Goal: Information Seeking & Learning: Learn about a topic

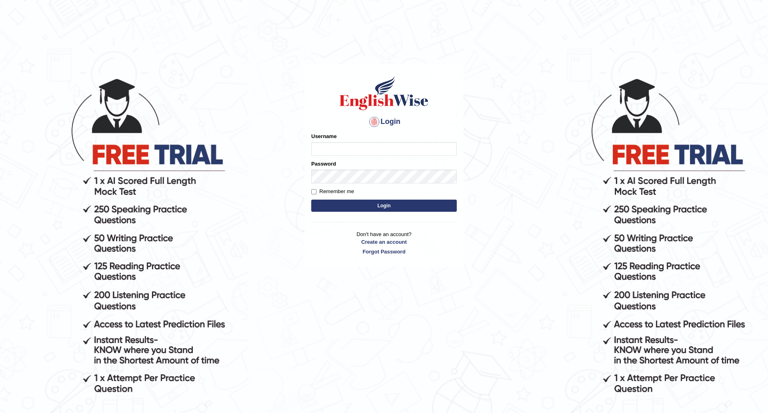
click at [324, 151] on input "Username" at bounding box center [384, 149] width 146 height 14
type input "s"
type input "santoshi11"
click at [379, 204] on button "Login" at bounding box center [384, 205] width 146 height 12
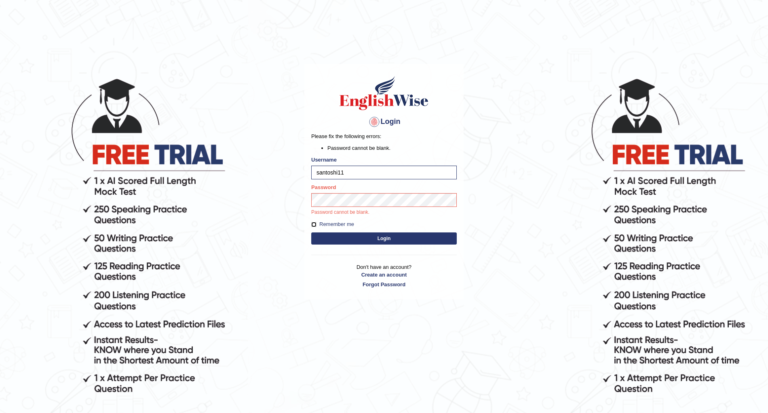
click at [313, 224] on input "Remember me" at bounding box center [313, 224] width 5 height 5
checkbox input "true"
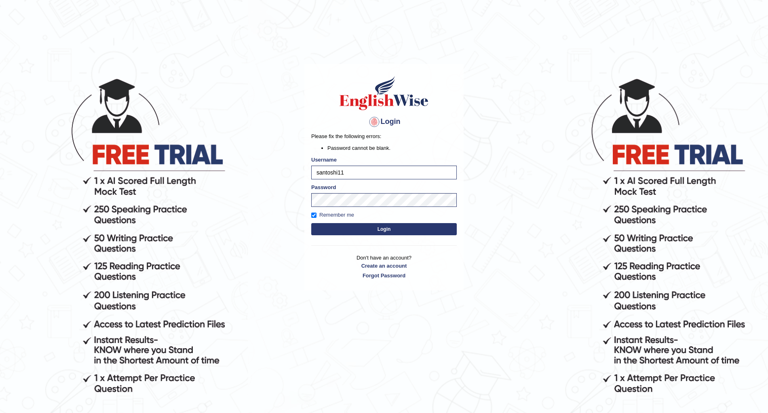
click at [379, 230] on button "Login" at bounding box center [384, 229] width 146 height 12
click at [383, 227] on button "Login" at bounding box center [384, 229] width 146 height 12
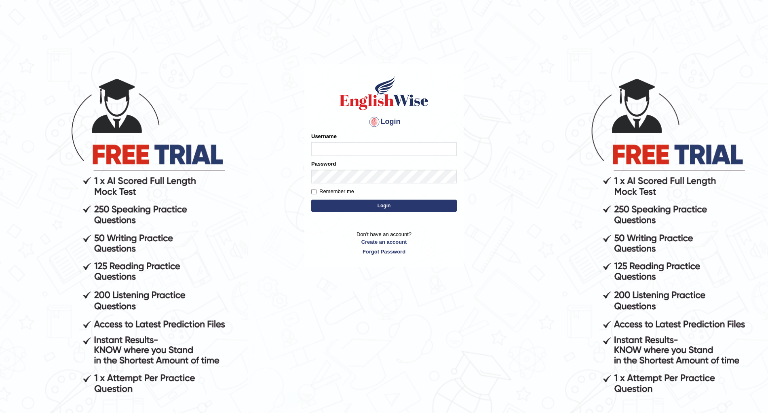
click at [322, 149] on input "Username" at bounding box center [384, 149] width 146 height 14
type input "Santoshi11"
click at [382, 204] on button "Login" at bounding box center [384, 205] width 146 height 12
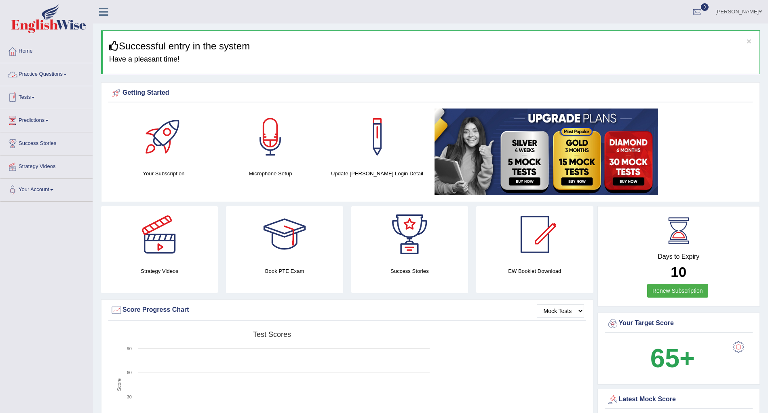
click at [65, 76] on link "Practice Questions" at bounding box center [46, 73] width 92 height 20
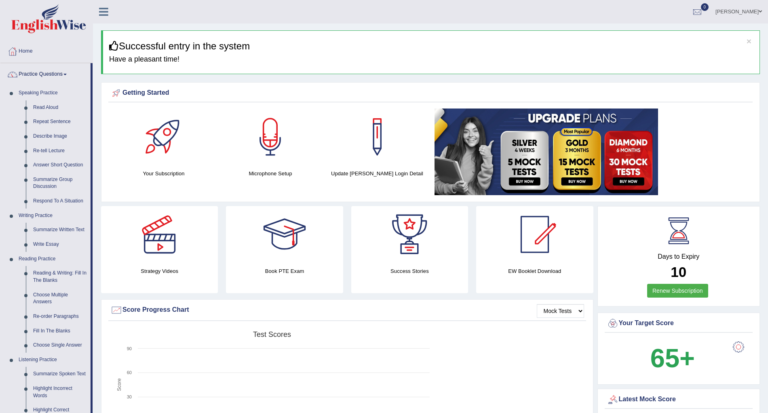
click at [235, 119] on link at bounding box center [270, 136] width 99 height 57
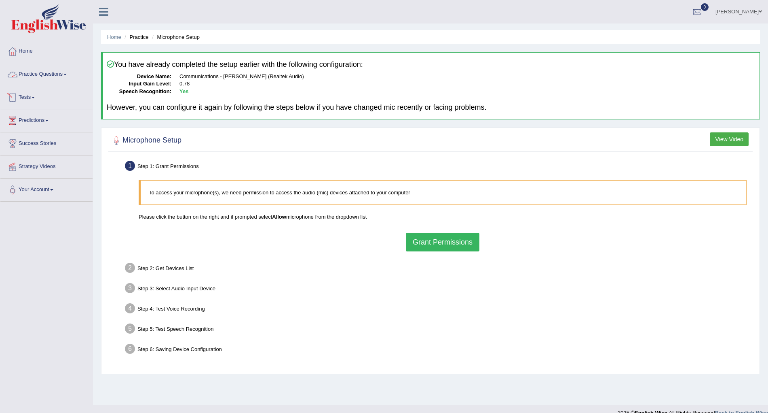
click at [65, 78] on link "Practice Questions" at bounding box center [46, 73] width 92 height 20
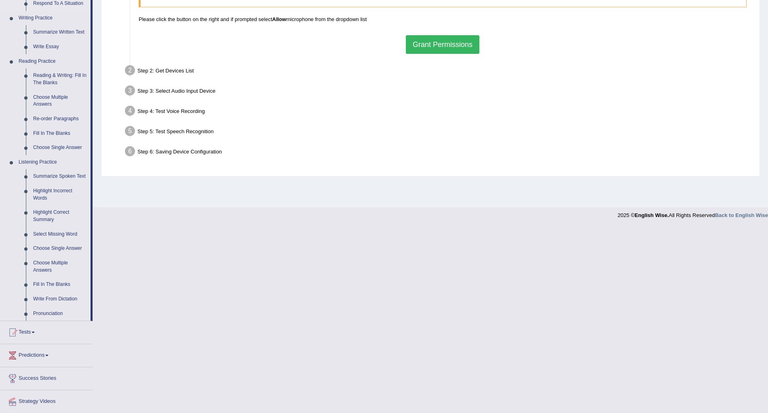
scroll to position [216, 0]
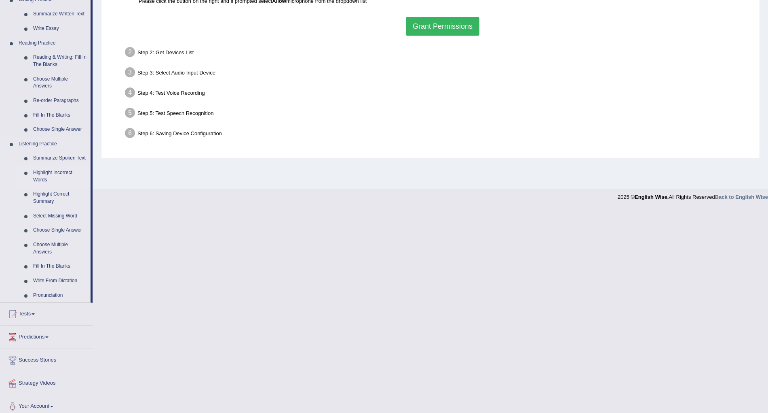
click at [51, 171] on link "Highlight Incorrect Words" at bounding box center [60, 175] width 61 height 21
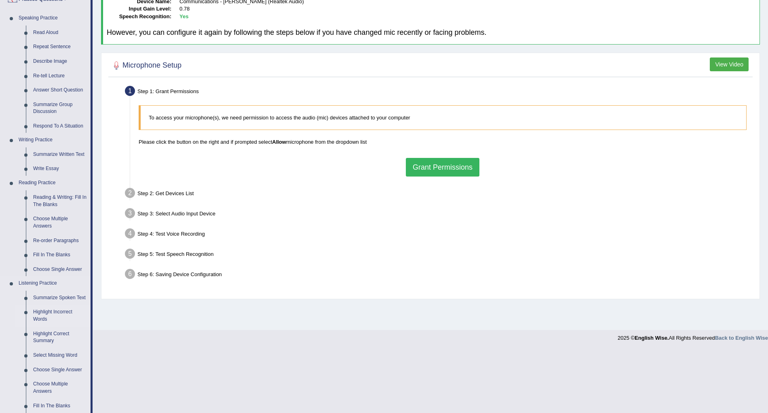
scroll to position [12, 0]
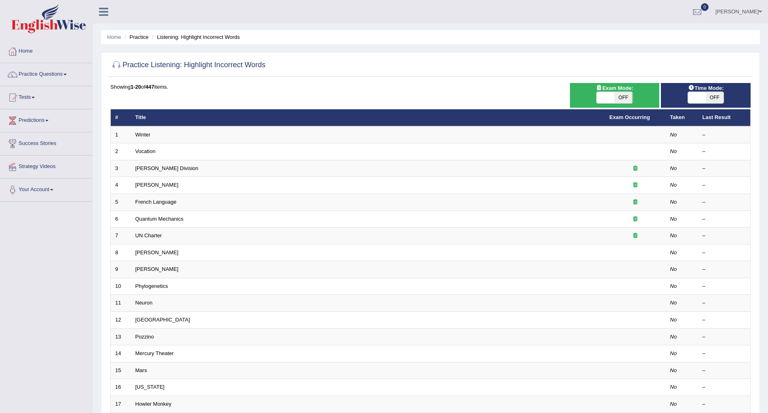
click at [616, 97] on span "OFF" at bounding box center [624, 97] width 18 height 11
checkbox input "true"
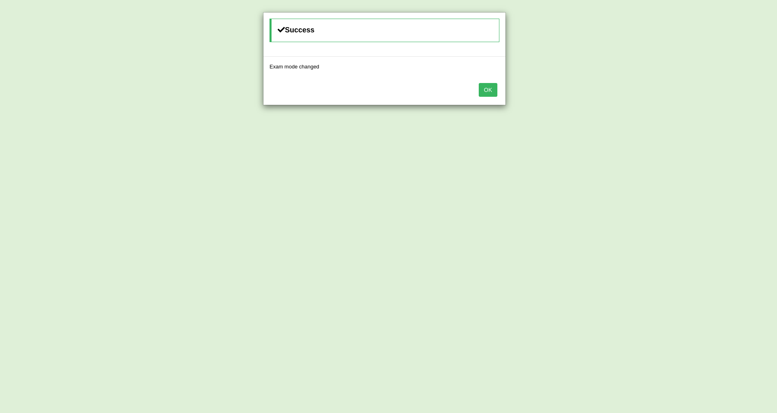
click at [490, 92] on button "OK" at bounding box center [487, 90] width 19 height 14
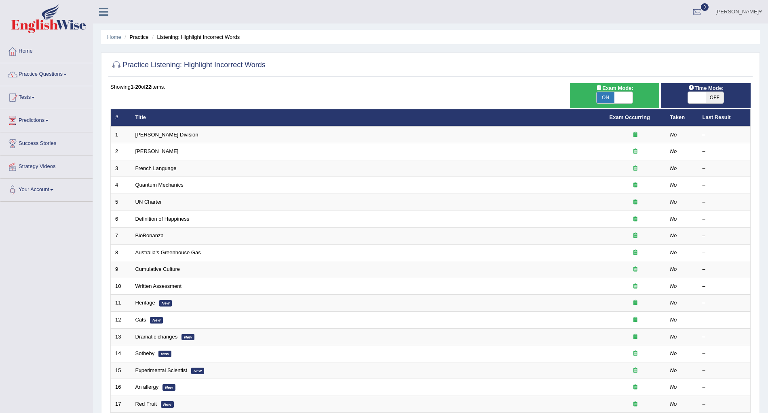
click at [701, 97] on span at bounding box center [697, 97] width 18 height 11
checkbox input "true"
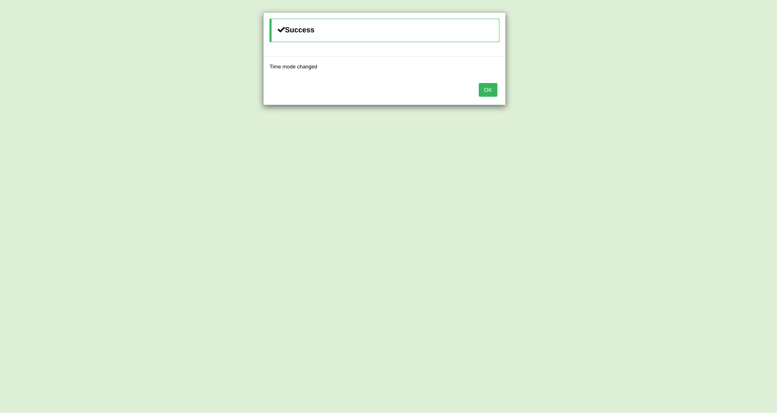
click at [484, 90] on button "OK" at bounding box center [487, 90] width 19 height 14
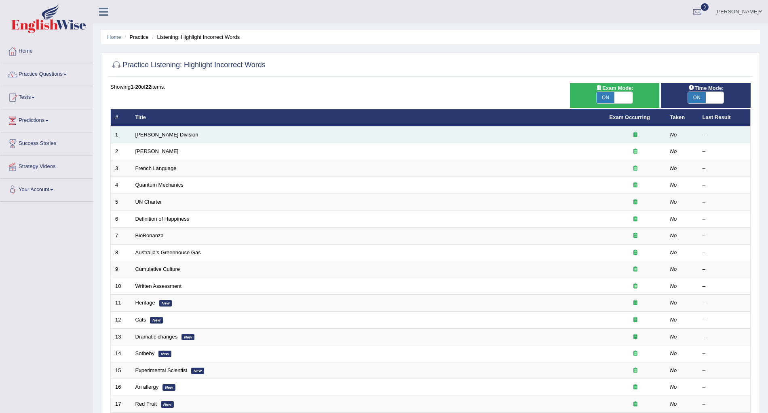
click at [154, 134] on link "[PERSON_NAME] Division" at bounding box center [166, 134] width 63 height 6
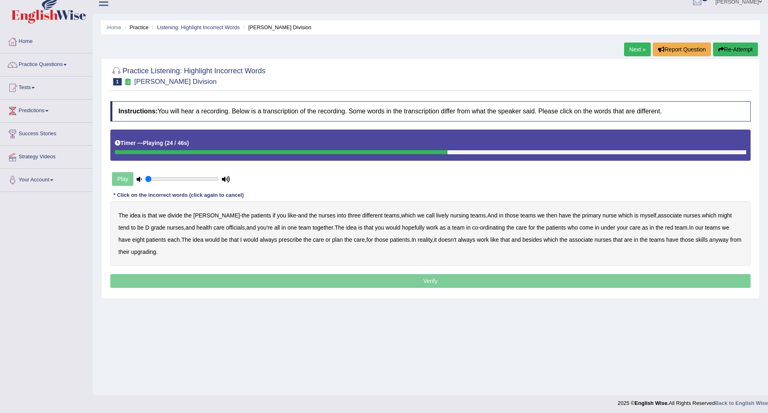
scroll to position [12, 0]
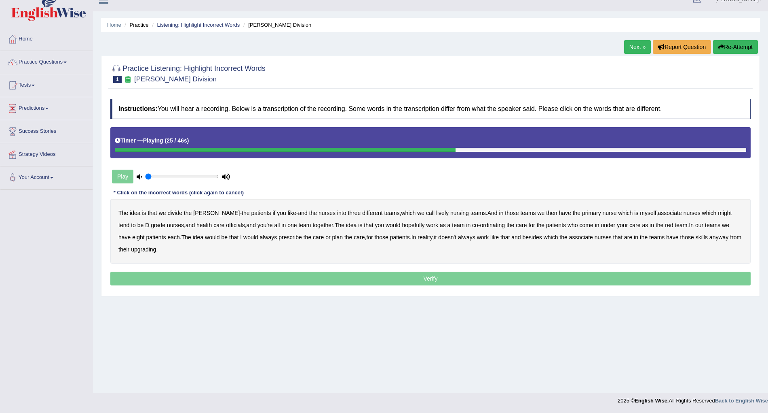
click at [440, 356] on div "Home Practice Listening: Highlight Incorrect Words [PERSON_NAME] Division Next …" at bounding box center [430, 190] width 675 height 404
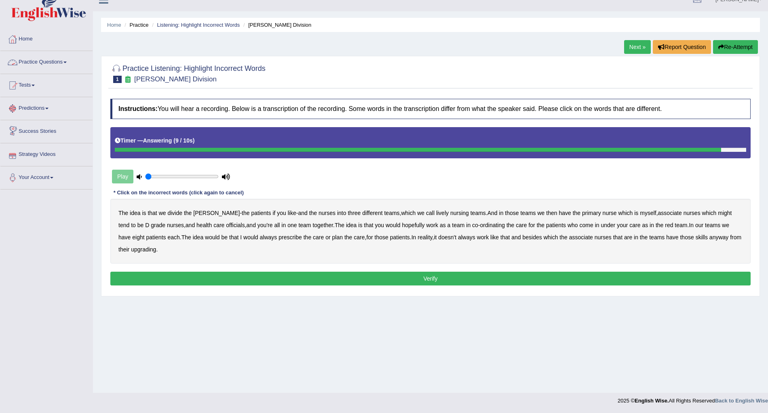
click at [67, 62] on span at bounding box center [65, 62] width 3 height 2
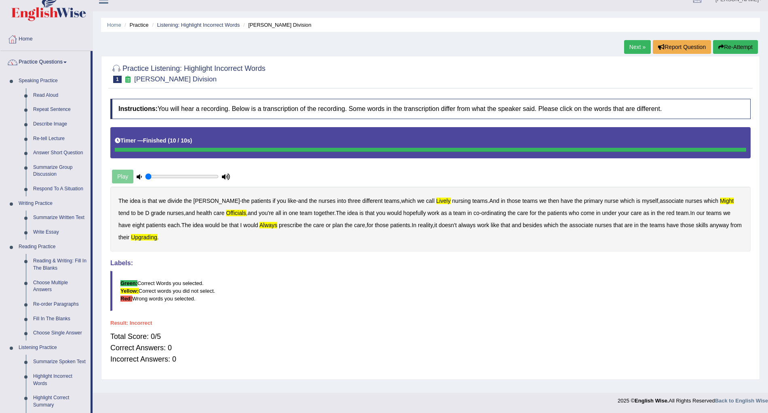
click at [171, 201] on b "divide" at bounding box center [174, 200] width 15 height 6
click at [174, 204] on b "divide" at bounding box center [174, 200] width 15 height 6
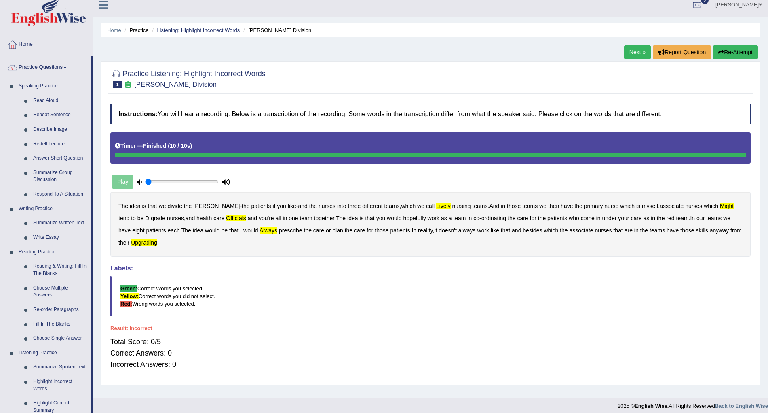
scroll to position [0, 0]
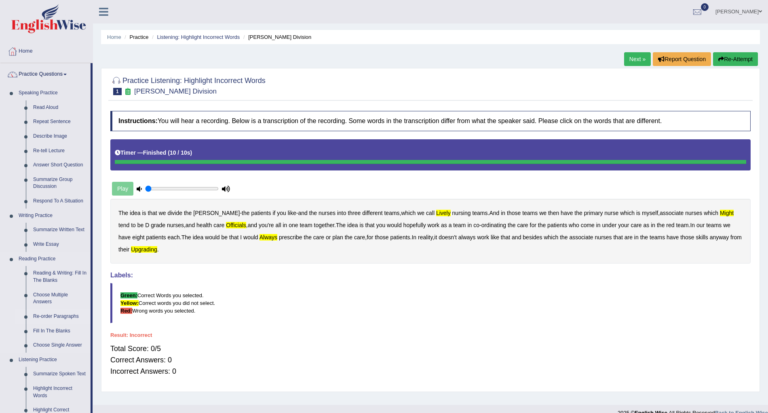
click at [54, 315] on link "Re-order Paragraphs" at bounding box center [60, 316] width 61 height 15
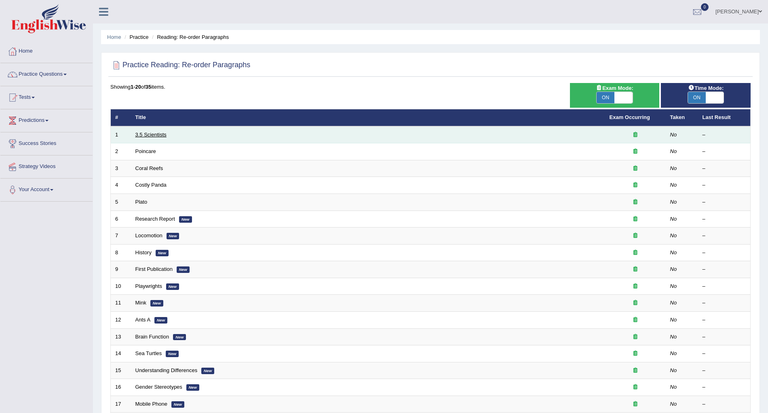
click at [150, 136] on link "3.5 Scientists" at bounding box center [150, 134] width 31 height 6
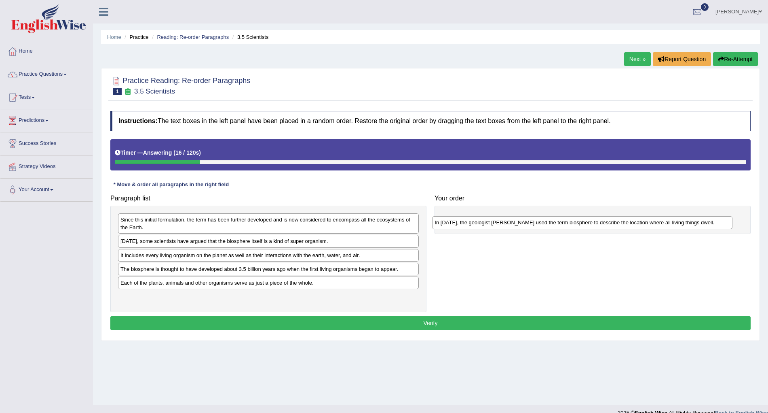
drag, startPoint x: 176, startPoint y: 243, endPoint x: 491, endPoint y: 224, distance: 314.9
click at [491, 224] on div "In [DATE], the geologist [PERSON_NAME] used the term biosphere to describe the …" at bounding box center [582, 222] width 301 height 13
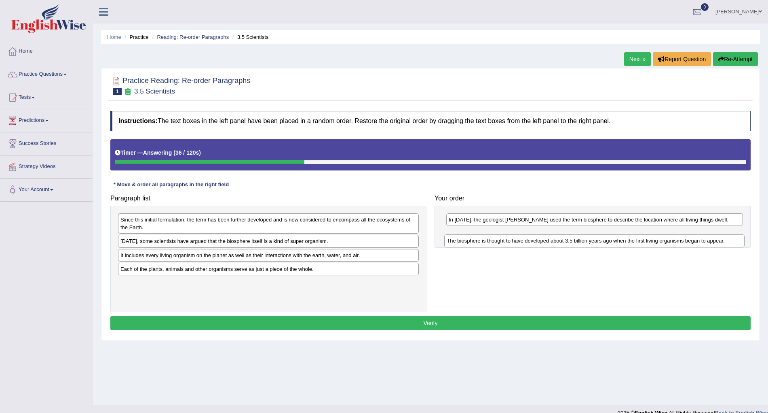
drag, startPoint x: 182, startPoint y: 271, endPoint x: 508, endPoint y: 242, distance: 327.7
click at [508, 242] on div "The biosphere is thought to have developed about 3.5 billion years ago when the…" at bounding box center [595, 240] width 301 height 13
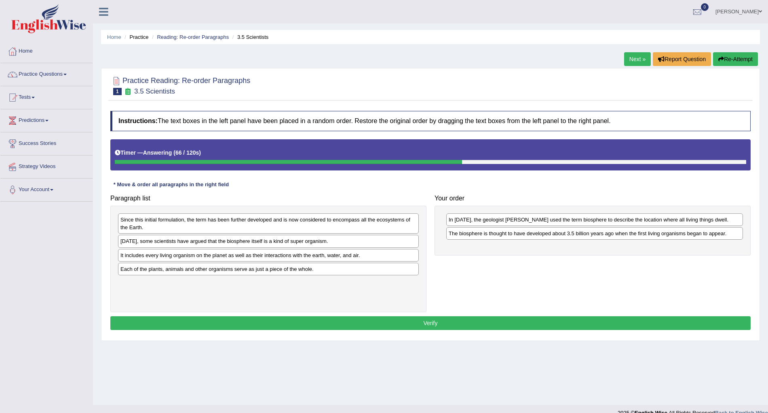
click at [186, 257] on div "It includes every living organism on the planet as well as their interactions w…" at bounding box center [268, 255] width 301 height 13
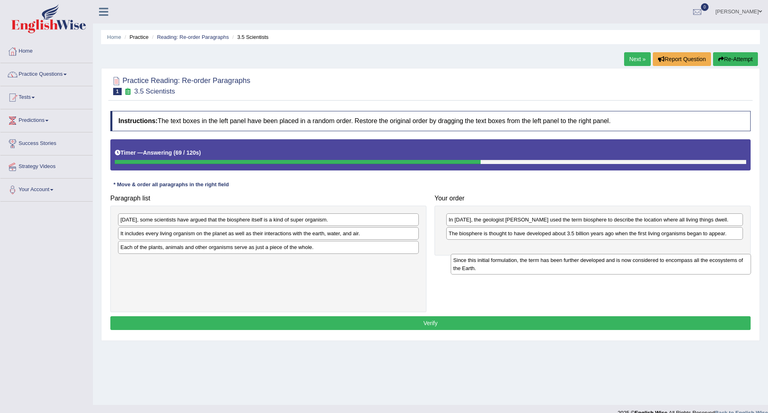
drag, startPoint x: 188, startPoint y: 222, endPoint x: 521, endPoint y: 263, distance: 335.3
click at [521, 263] on div "Since this initial formulation, the term has been further developed and is now …" at bounding box center [601, 264] width 301 height 21
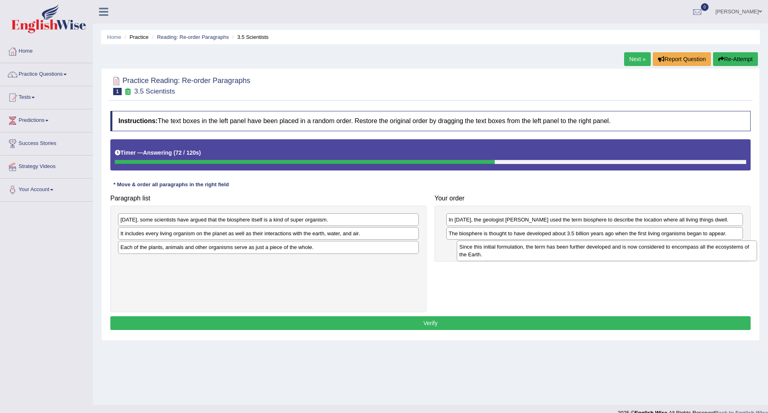
drag, startPoint x: 383, startPoint y: 267, endPoint x: 722, endPoint y: 252, distance: 339.3
click at [722, 252] on div "Since this initial formulation, the term has been further developed and is now …" at bounding box center [607, 250] width 301 height 21
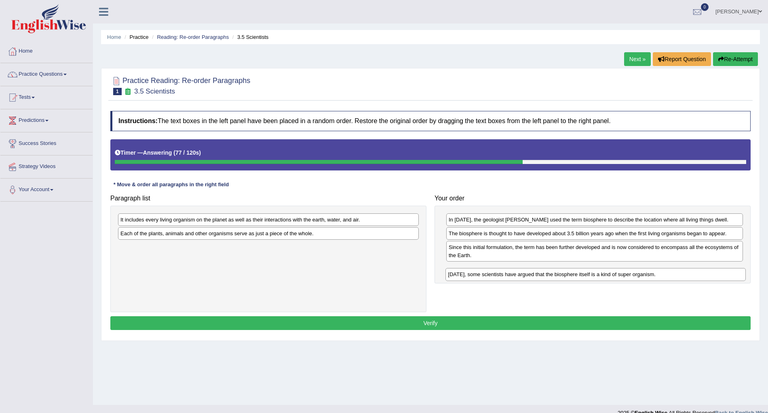
drag, startPoint x: 317, startPoint y: 220, endPoint x: 645, endPoint y: 275, distance: 332.1
click at [645, 275] on div "[DATE], some scientists have argued that the biosphere itself is a kind of supe…" at bounding box center [596, 274] width 301 height 13
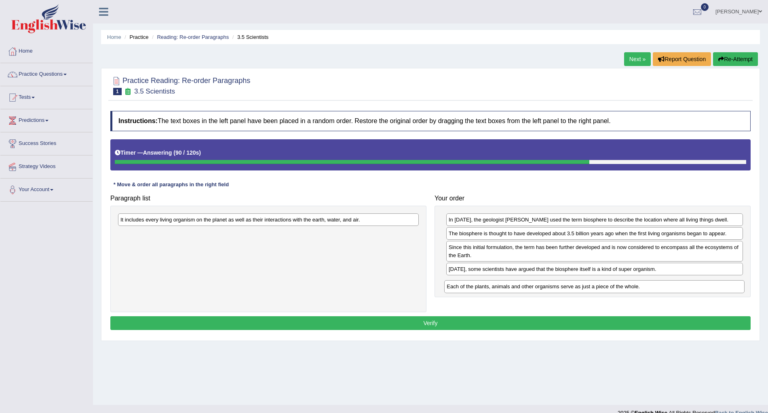
drag, startPoint x: 258, startPoint y: 235, endPoint x: 584, endPoint y: 287, distance: 330.6
click at [584, 287] on div "Each of the plants, animals and other organisms serve as just a piece of the wh…" at bounding box center [595, 286] width 301 height 13
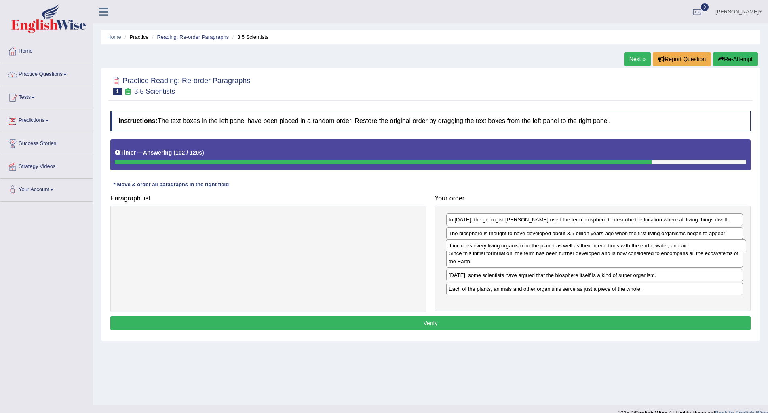
drag, startPoint x: 295, startPoint y: 223, endPoint x: 623, endPoint y: 249, distance: 329.0
click at [623, 249] on div "It includes every living organism on the planet as well as their interactions w…" at bounding box center [596, 245] width 301 height 13
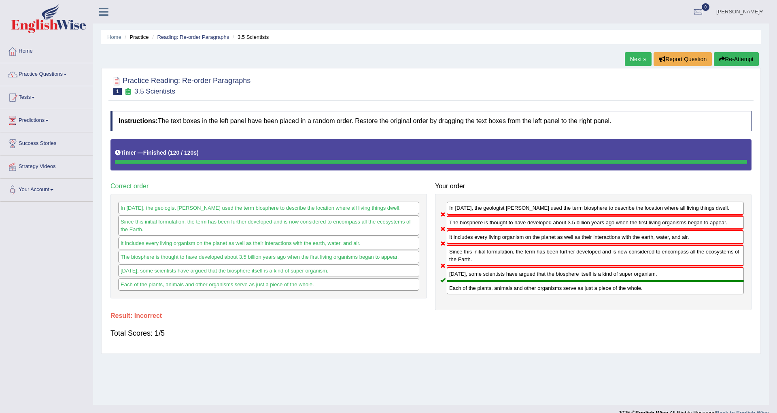
click at [434, 332] on body "Toggle navigation Home Practice Questions Speaking Practice Read Aloud Repeat S…" at bounding box center [388, 206] width 777 height 413
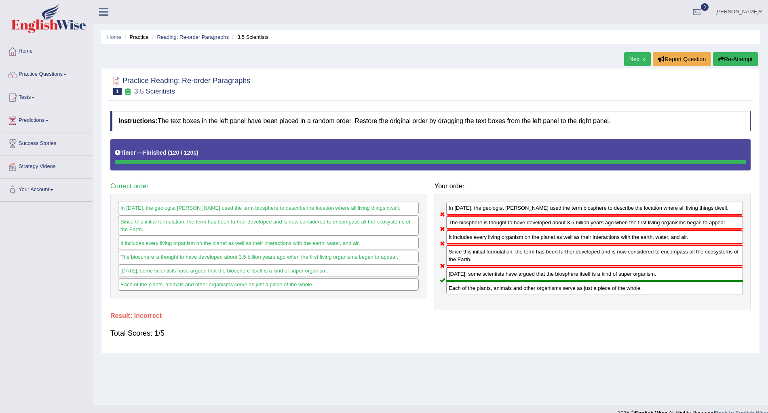
click at [730, 54] on button "Re-Attempt" at bounding box center [735, 59] width 45 height 14
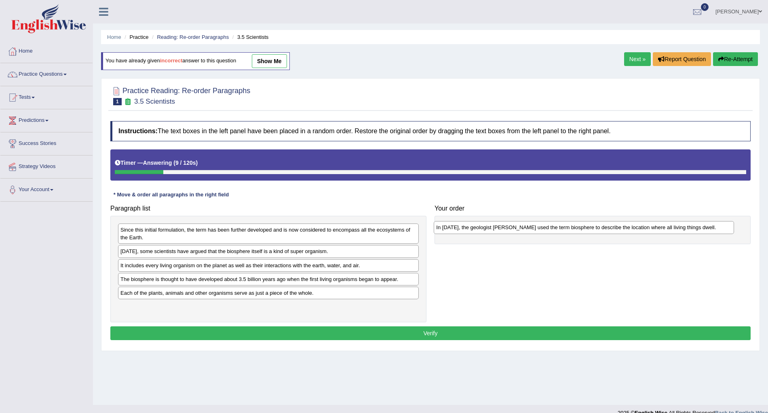
drag, startPoint x: 178, startPoint y: 255, endPoint x: 495, endPoint y: 231, distance: 317.6
click at [495, 231] on div "In [DATE], the geologist [PERSON_NAME] used the term biosphere to describe the …" at bounding box center [584, 227] width 301 height 13
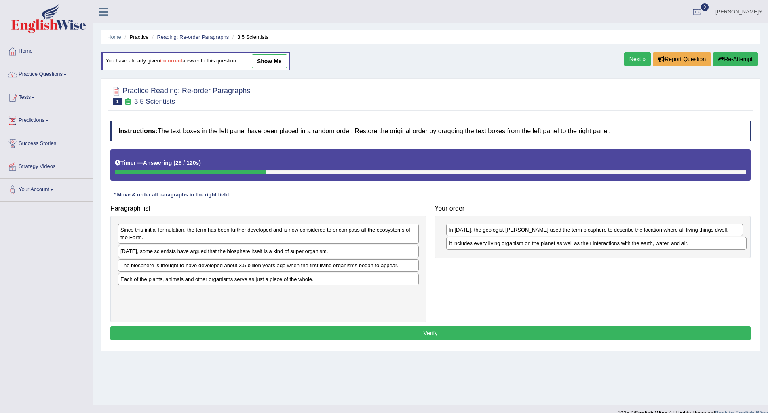
drag, startPoint x: 215, startPoint y: 272, endPoint x: 544, endPoint y: 249, distance: 329.2
click at [544, 249] on div "It includes every living organism on the planet as well as their interactions w…" at bounding box center [597, 243] width 301 height 13
click at [216, 283] on div "Each of the plants, animals and other organisms serve as just a piece of the wh…" at bounding box center [268, 279] width 301 height 13
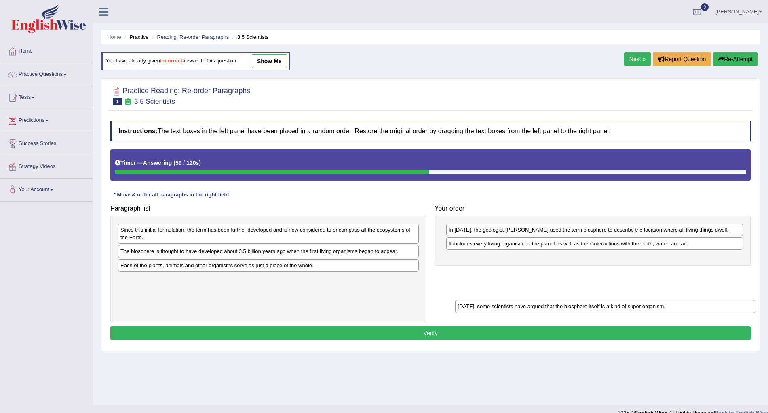
drag, startPoint x: 173, startPoint y: 253, endPoint x: 510, endPoint y: 307, distance: 341.7
click at [510, 307] on div "[DATE], some scientists have argued that the biosphere itself is a kind of supe…" at bounding box center [605, 306] width 301 height 13
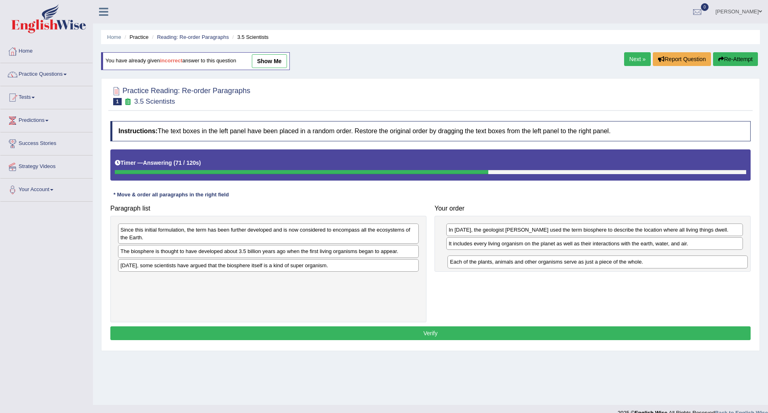
drag, startPoint x: 179, startPoint y: 268, endPoint x: 508, endPoint y: 264, distance: 329.7
click at [508, 264] on div "Each of the plants, animals and other organisms serve as just a piece of the wh…" at bounding box center [598, 261] width 301 height 13
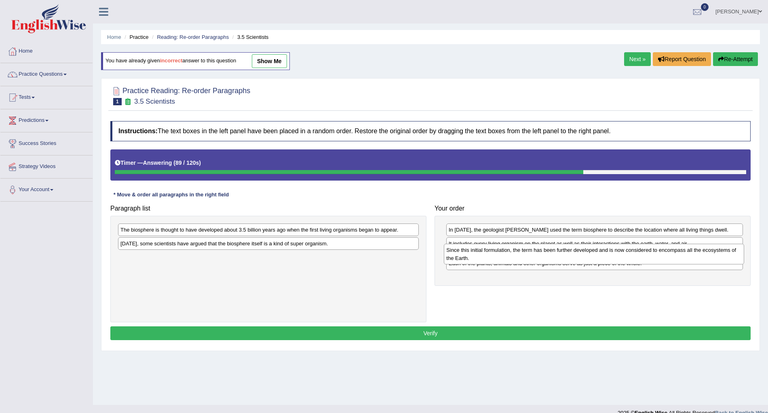
drag, startPoint x: 225, startPoint y: 238, endPoint x: 551, endPoint y: 258, distance: 326.6
click at [551, 258] on div "Since this initial formulation, the term has been further developed and is now …" at bounding box center [594, 253] width 301 height 21
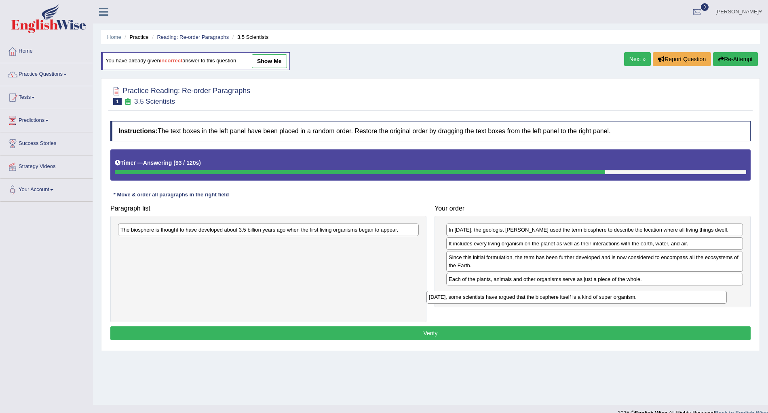
drag, startPoint x: 227, startPoint y: 246, endPoint x: 536, endPoint y: 299, distance: 313.1
click at [536, 299] on div "[DATE], some scientists have argued that the biosphere itself is a kind of supe…" at bounding box center [577, 296] width 301 height 13
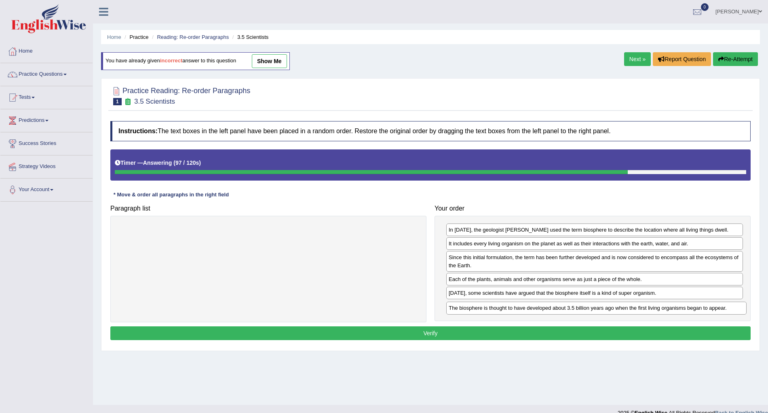
drag, startPoint x: 262, startPoint y: 230, endPoint x: 591, endPoint y: 308, distance: 337.6
click at [591, 308] on div "The biosphere is thought to have developed about 3.5 billion years ago when the…" at bounding box center [597, 307] width 301 height 13
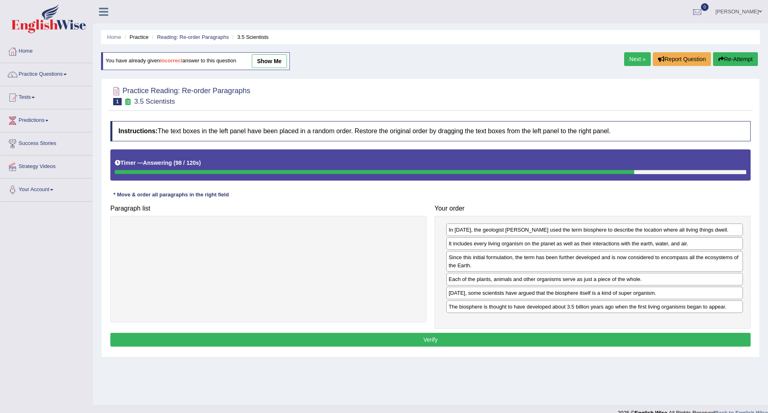
click at [436, 341] on button "Verify" at bounding box center [430, 339] width 641 height 14
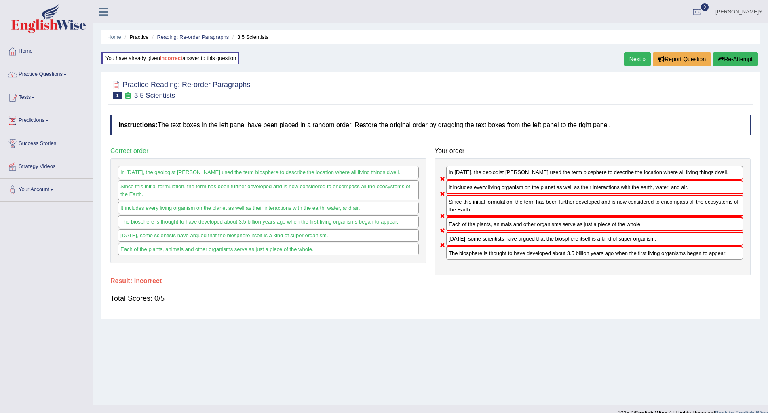
click at [732, 59] on button "Re-Attempt" at bounding box center [735, 59] width 45 height 14
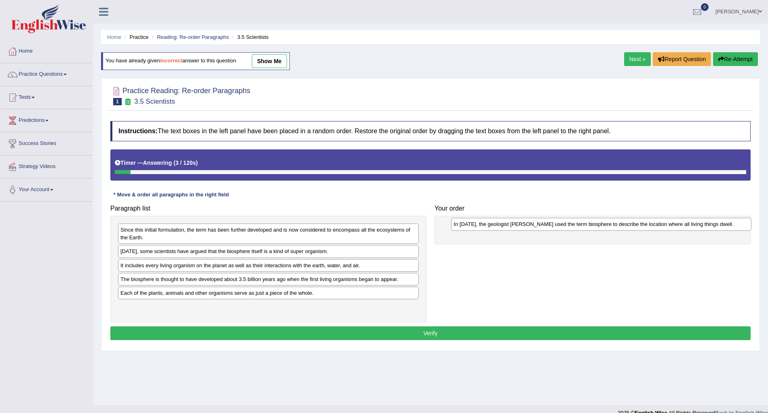
drag, startPoint x: 280, startPoint y: 254, endPoint x: 614, endPoint y: 227, distance: 334.4
click at [614, 227] on div "In [DATE], the geologist [PERSON_NAME] used the term biosphere to describe the …" at bounding box center [601, 224] width 301 height 13
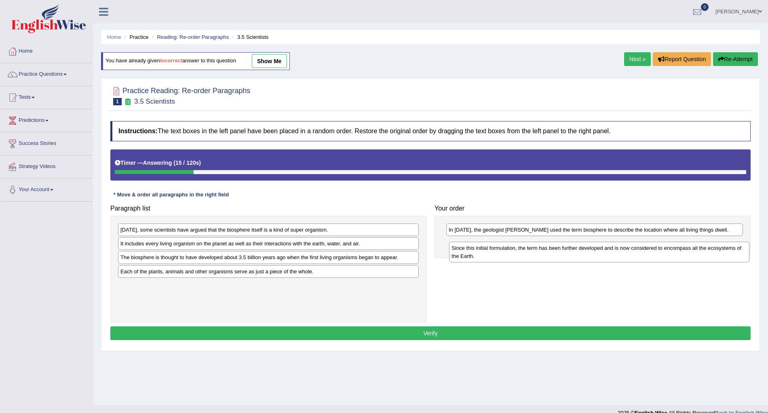
drag, startPoint x: 285, startPoint y: 233, endPoint x: 616, endPoint y: 251, distance: 331.8
click at [616, 251] on div "Since this initial formulation, the term has been further developed and is now …" at bounding box center [599, 251] width 301 height 21
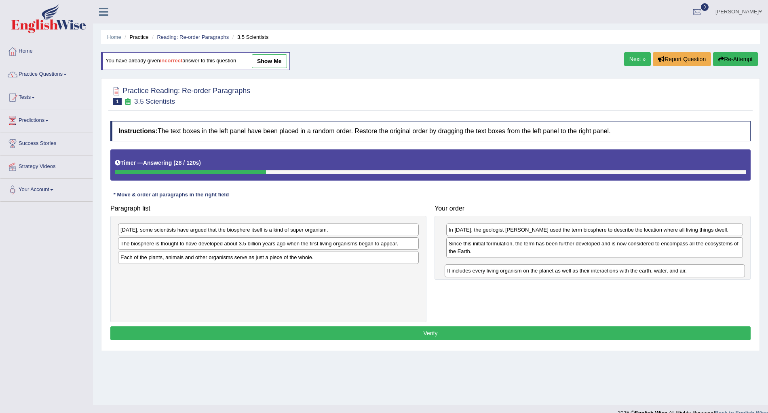
drag, startPoint x: 185, startPoint y: 246, endPoint x: 512, endPoint y: 273, distance: 327.9
click at [512, 273] on div "It includes every living organism on the planet as well as their interactions w…" at bounding box center [595, 270] width 301 height 13
click at [429, 337] on button "Verify" at bounding box center [430, 333] width 641 height 14
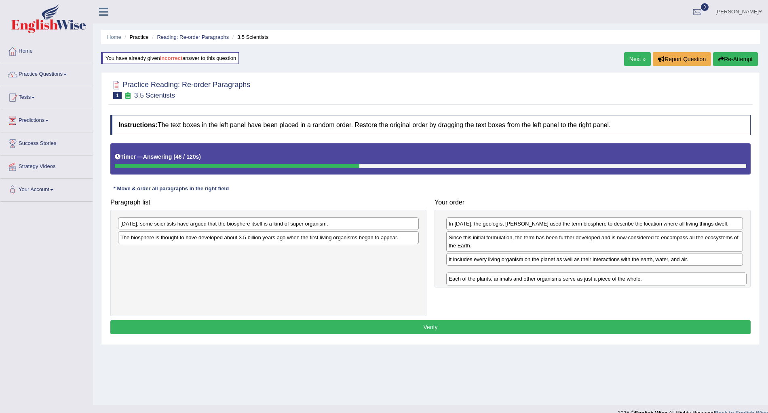
drag, startPoint x: 242, startPoint y: 252, endPoint x: 570, endPoint y: 279, distance: 329.5
click at [570, 279] on div "Each of the plants, animals and other organisms serve as just a piece of the wh…" at bounding box center [597, 278] width 301 height 13
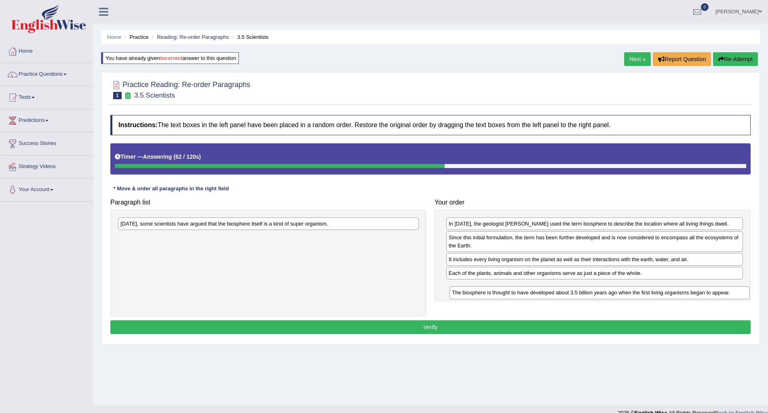
drag, startPoint x: 259, startPoint y: 239, endPoint x: 591, endPoint y: 293, distance: 336.1
click at [591, 293] on div "The biosphere is thought to have developed about 3.5 billion years ago when the…" at bounding box center [600, 292] width 301 height 13
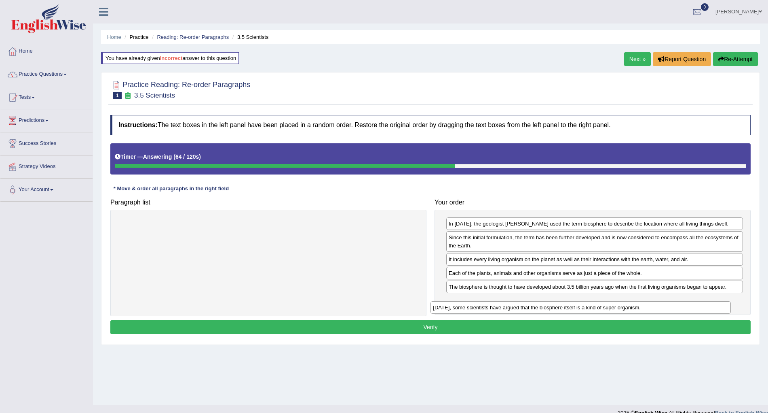
drag, startPoint x: 300, startPoint y: 223, endPoint x: 623, endPoint y: 307, distance: 333.7
click at [623, 307] on div "[DATE], some scientists have argued that the biosphere itself is a kind of supe…" at bounding box center [581, 307] width 301 height 13
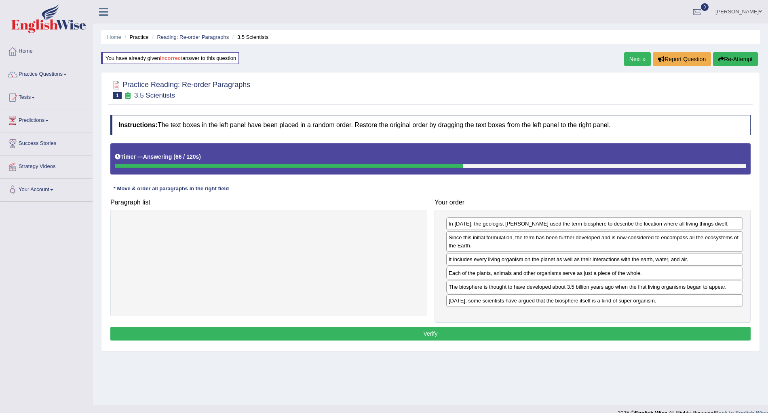
click at [430, 334] on button "Verify" at bounding box center [430, 333] width 641 height 14
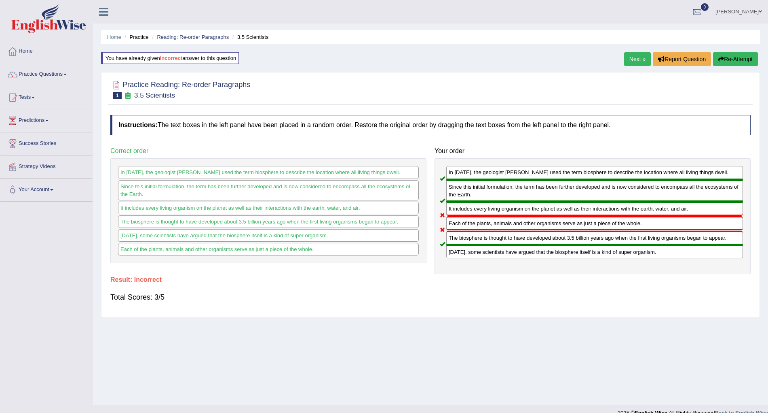
click at [727, 57] on button "Re-Attempt" at bounding box center [735, 59] width 45 height 14
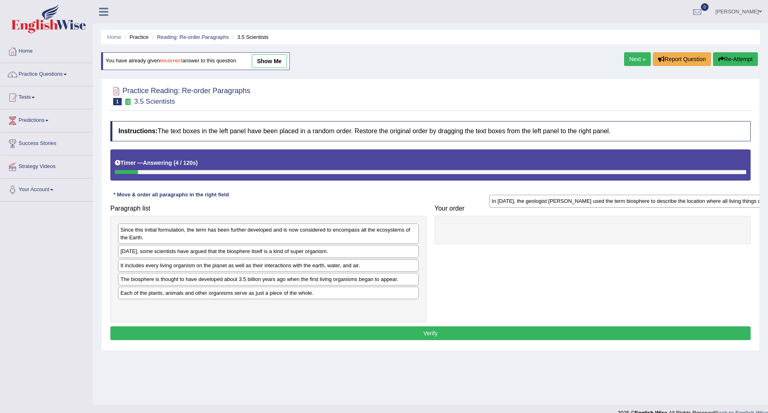
drag, startPoint x: 178, startPoint y: 256, endPoint x: 549, endPoint y: 205, distance: 374.7
click at [549, 205] on div "In [DATE], the geologist [PERSON_NAME] used the term biosphere to describe the …" at bounding box center [639, 201] width 301 height 13
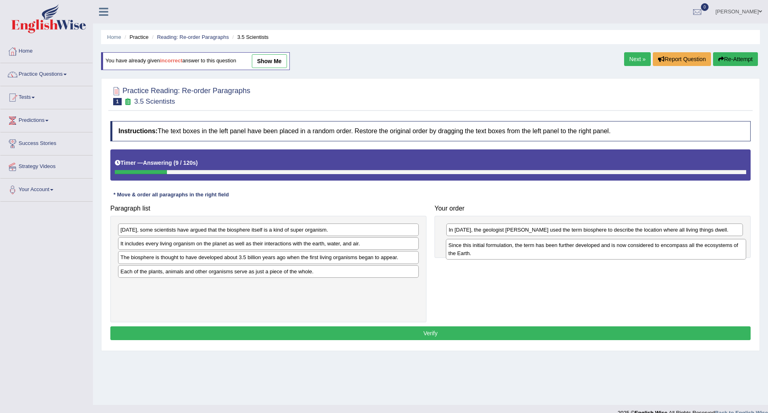
drag, startPoint x: 193, startPoint y: 235, endPoint x: 521, endPoint y: 251, distance: 328.8
click at [521, 251] on div "Since this initial formulation, the term has been further developed and is now …" at bounding box center [596, 249] width 301 height 21
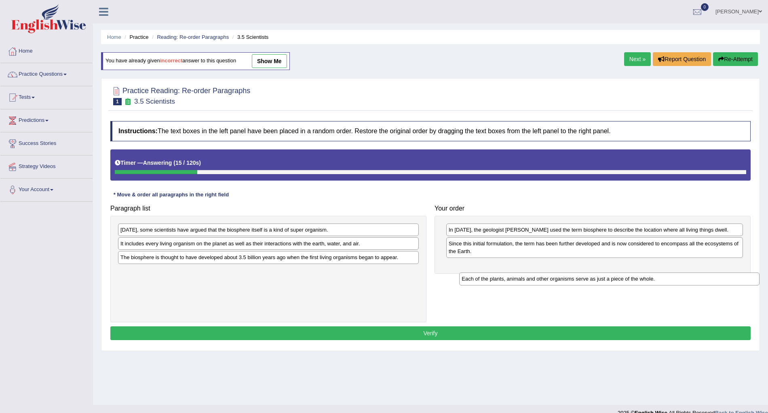
drag, startPoint x: 167, startPoint y: 273, endPoint x: 508, endPoint y: 280, distance: 341.4
click at [508, 280] on div "Each of the plants, animals and other organisms serve as just a piece of the wh…" at bounding box center [609, 278] width 301 height 13
drag, startPoint x: 269, startPoint y: 274, endPoint x: 609, endPoint y: 272, distance: 340.6
click at [609, 272] on div "Each of the plants, animals and other organisms serve as just a piece of the wh…" at bounding box center [609, 269] width 301 height 13
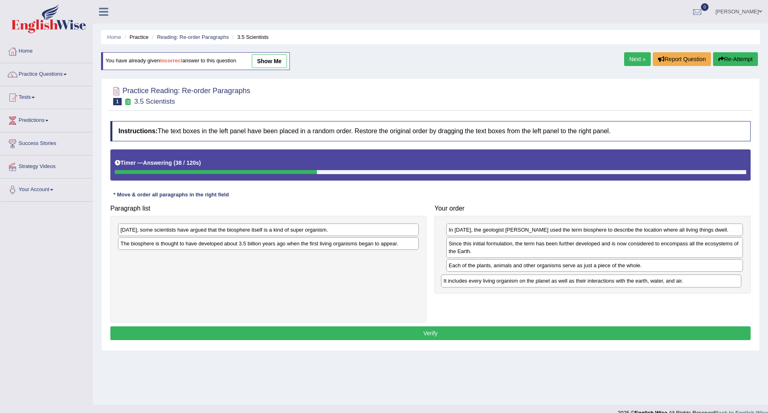
drag, startPoint x: 167, startPoint y: 247, endPoint x: 491, endPoint y: 284, distance: 325.3
click at [491, 284] on div "It includes every living organism on the planet as well as their interactions w…" at bounding box center [591, 280] width 301 height 13
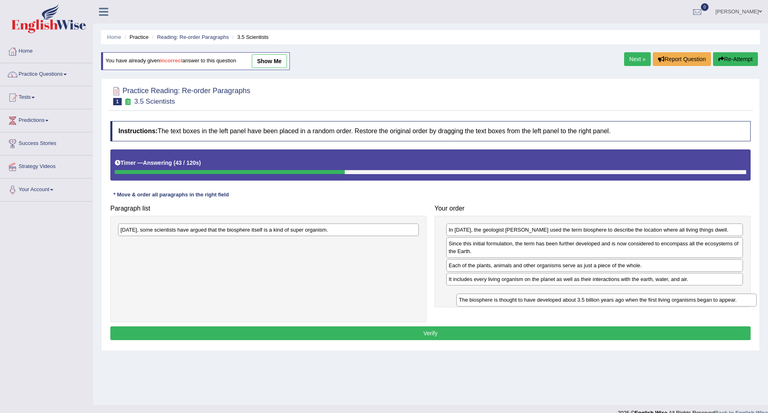
drag, startPoint x: 217, startPoint y: 245, endPoint x: 556, endPoint y: 301, distance: 343.1
click at [556, 301] on div "The biosphere is thought to have developed about 3.5 billion years ago when the…" at bounding box center [607, 299] width 301 height 13
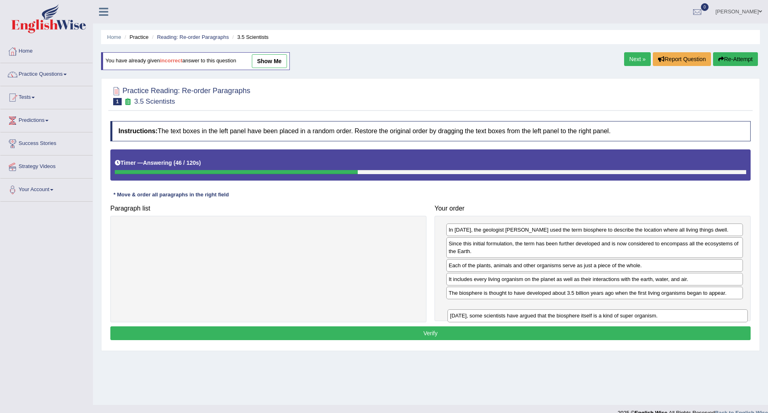
drag, startPoint x: 318, startPoint y: 229, endPoint x: 648, endPoint y: 310, distance: 339.4
click at [648, 310] on div "[DATE], some scientists have argued that the biosphere itself is a kind of supe…" at bounding box center [598, 315] width 301 height 13
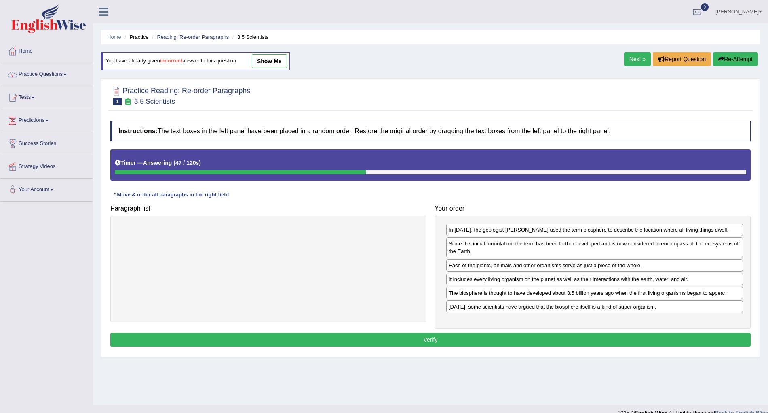
click at [434, 341] on button "Verify" at bounding box center [430, 339] width 641 height 14
